Goal: Task Accomplishment & Management: Use online tool/utility

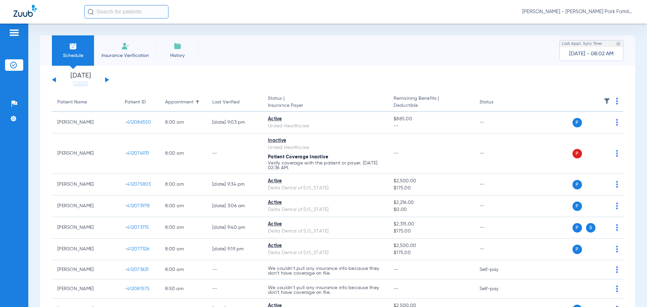
click at [132, 53] on span "Insurance Verification" at bounding box center [125, 55] width 52 height 7
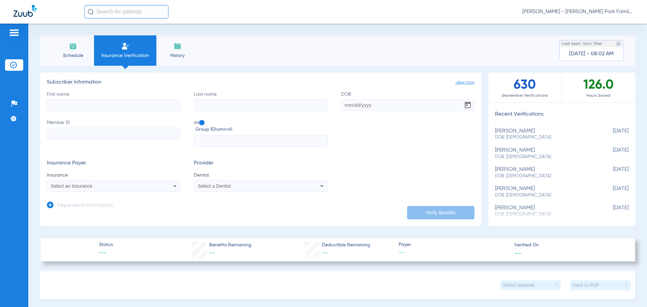
click at [75, 41] on li "Schedule" at bounding box center [73, 50] width 42 height 30
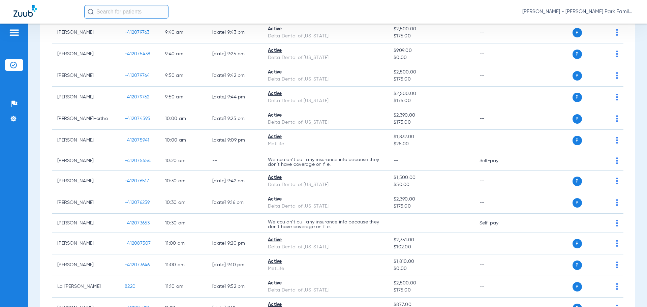
scroll to position [404, 0]
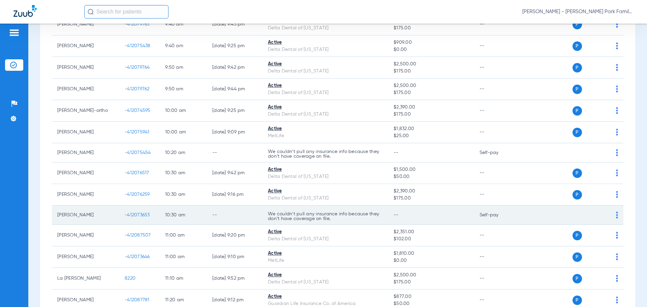
click at [138, 216] on span "-412073653" at bounding box center [137, 215] width 25 height 5
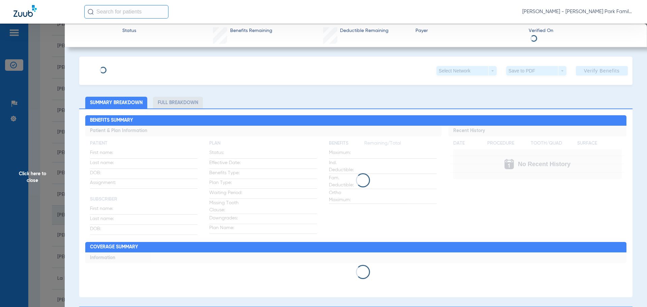
type input "[PERSON_NAME]"
type input "[DATE]"
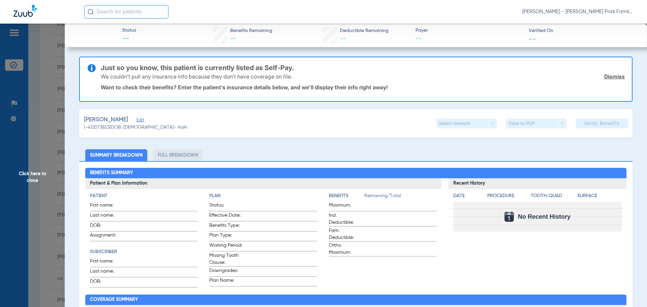
click at [143, 120] on span "Edit" at bounding box center [139, 121] width 6 height 6
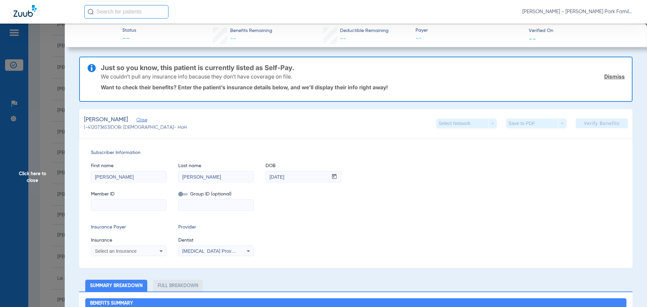
click at [140, 204] on input at bounding box center [128, 205] width 75 height 11
click at [145, 207] on input at bounding box center [128, 205] width 75 height 11
paste input "357960657"
type input "357960657"
click at [225, 205] on input at bounding box center [216, 205] width 75 height 11
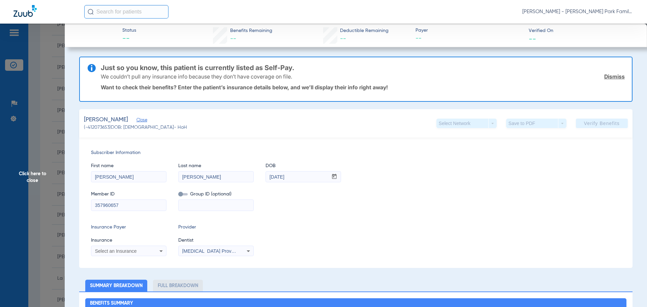
paste input "5397388"
type input "5397388"
click at [184, 196] on label at bounding box center [182, 194] width 9 height 7
click at [178, 195] on input "checkbox" at bounding box center [178, 195] width 0 height 0
click at [151, 249] on div "Select an Insurance" at bounding box center [128, 251] width 75 height 8
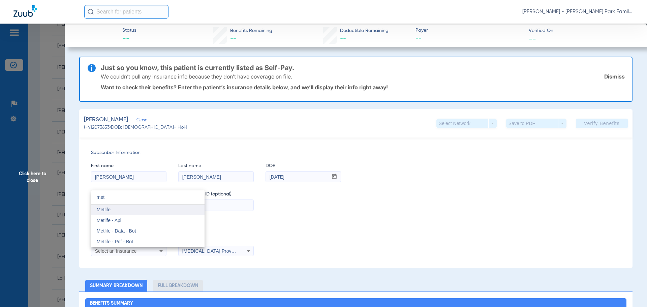
type input "met"
click at [101, 206] on mat-option "Metlife" at bounding box center [147, 210] width 113 height 11
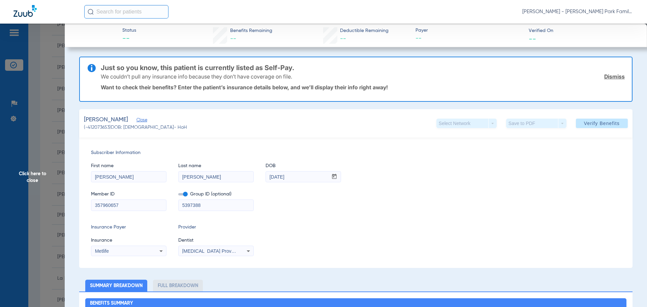
click at [202, 253] on div "[MEDICAL_DATA] Provider 1316149867" at bounding box center [216, 251] width 75 height 8
type input "niel"
click at [203, 241] on span "[PERSON_NAME]" at bounding box center [203, 241] width 39 height 5
click at [134, 284] on li "Summary Breakdown" at bounding box center [116, 286] width 62 height 12
click at [599, 126] on span "Verify Benefits" at bounding box center [602, 123] width 36 height 5
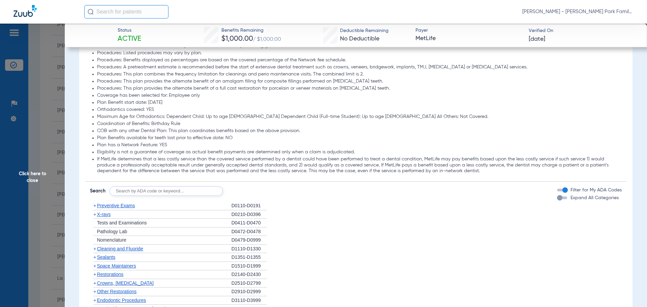
scroll to position [861, 0]
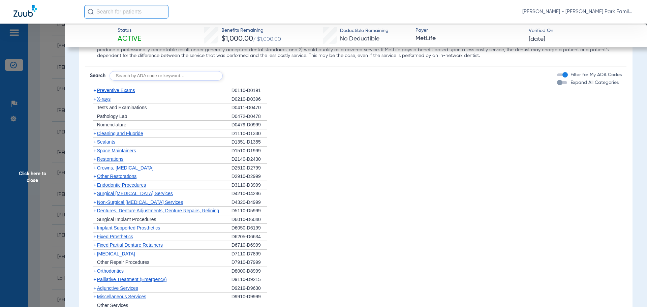
click at [94, 99] on span "+" at bounding box center [94, 98] width 3 height 5
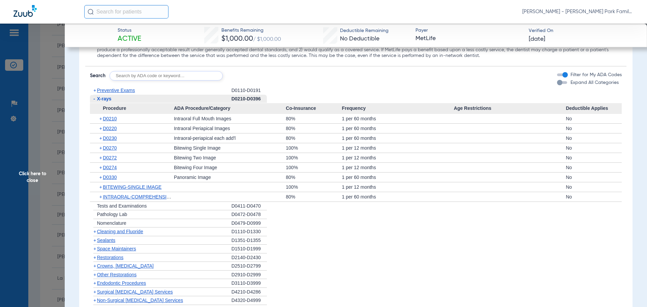
click at [100, 120] on span "+" at bounding box center [101, 118] width 4 height 9
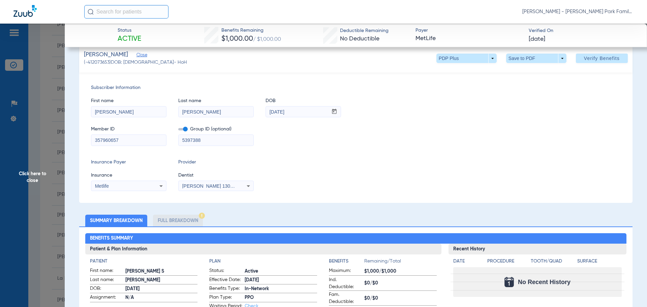
scroll to position [0, 0]
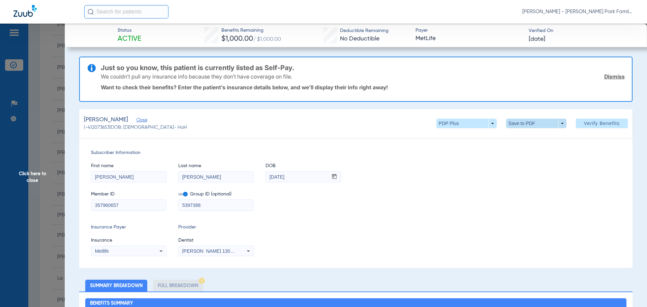
click at [556, 122] on span at bounding box center [536, 123] width 60 height 9
click at [527, 135] on span "Save to PDF" at bounding box center [533, 136] width 27 height 5
click at [32, 177] on span "Click here to close" at bounding box center [32, 177] width 65 height 307
